Goal: Find specific page/section: Find specific page/section

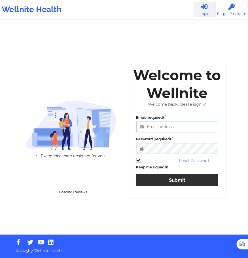
type input "[PERSON_NAME][EMAIL_ADDRESS][DOMAIN_NAME]"
click at [176, 179] on button "Submit" at bounding box center [177, 180] width 82 height 12
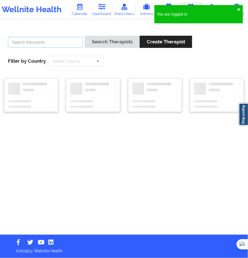
click at [64, 42] on input "text" at bounding box center [45, 42] width 75 height 11
type input "[PERSON_NAME]"
click at [85, 36] on button "Search Therapists" at bounding box center [112, 42] width 55 height 12
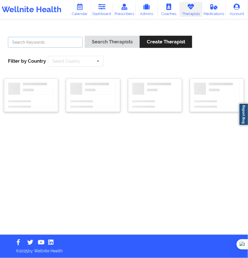
click at [43, 46] on input "text" at bounding box center [45, 42] width 75 height 11
type input "[PERSON_NAME]"
click at [85, 36] on button "Search Therapists" at bounding box center [112, 42] width 55 height 12
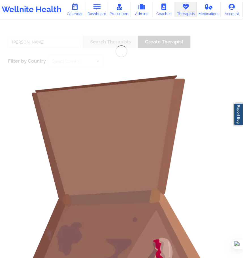
click at [164, 41] on div "[PERSON_NAME] Search Therapists Create Therapist Filter by Country Select Count…" at bounding box center [121, 175] width 243 height 294
